Goal: Task Accomplishment & Management: Manage account settings

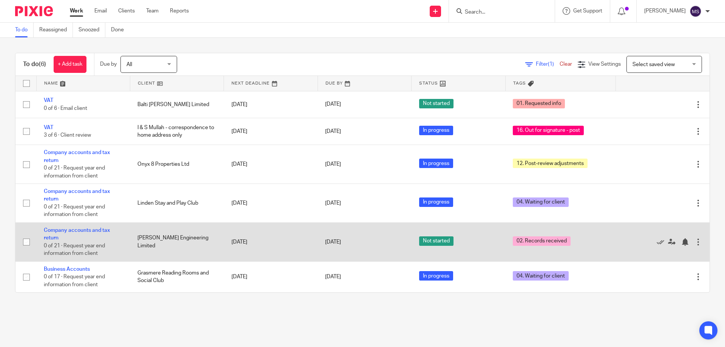
click at [68, 233] on td "Company accounts and tax return 0 of 21 · Request year end information from cli…" at bounding box center [83, 241] width 94 height 39
click at [68, 232] on link "Company accounts and tax return" at bounding box center [77, 234] width 66 height 13
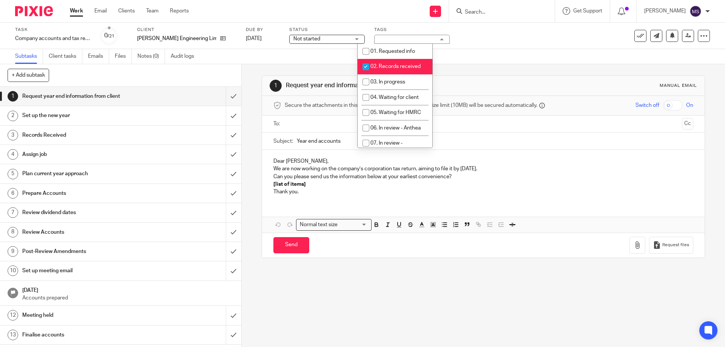
click at [329, 37] on span "Not started" at bounding box center [321, 39] width 57 height 8
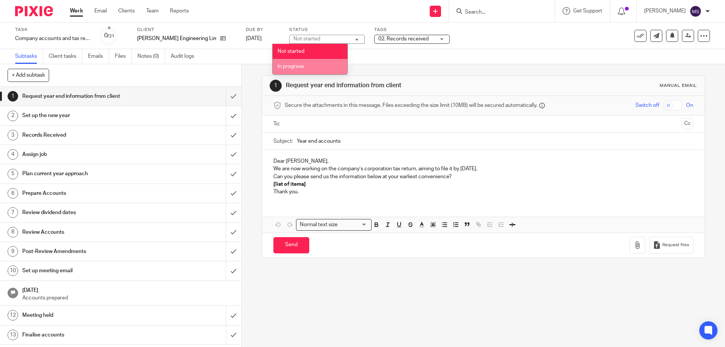
click at [303, 67] on span "In progress" at bounding box center [290, 66] width 26 height 5
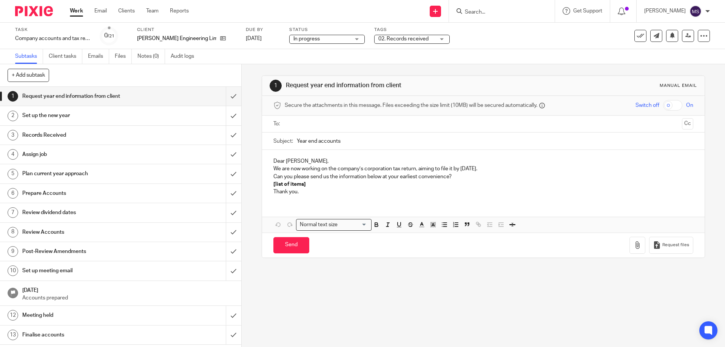
click at [406, 37] on span "02. Records received" at bounding box center [403, 38] width 50 height 5
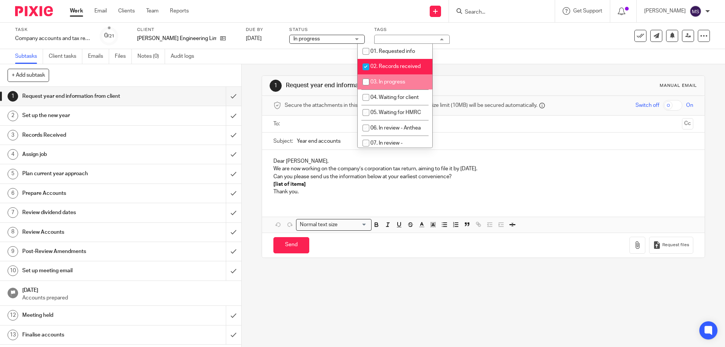
click at [383, 86] on li "03. In progress" at bounding box center [394, 81] width 75 height 15
checkbox input "true"
click at [389, 64] on span "02. Records received" at bounding box center [395, 66] width 50 height 5
checkbox input "false"
click at [483, 63] on div "Subtasks Client tasks Emails Files Notes (0) Audit logs" at bounding box center [362, 56] width 725 height 15
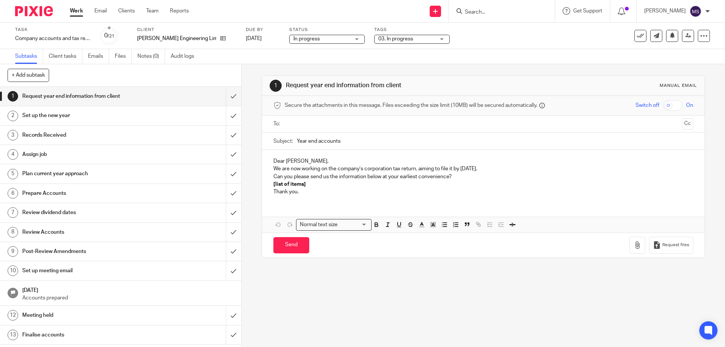
click at [69, 10] on div "Work Email Clients Team Reports Work Email Clients Team Reports Settings" at bounding box center [131, 11] width 138 height 22
click at [81, 15] on link "Work" at bounding box center [76, 11] width 13 height 8
